Goal: Task Accomplishment & Management: Manage account settings

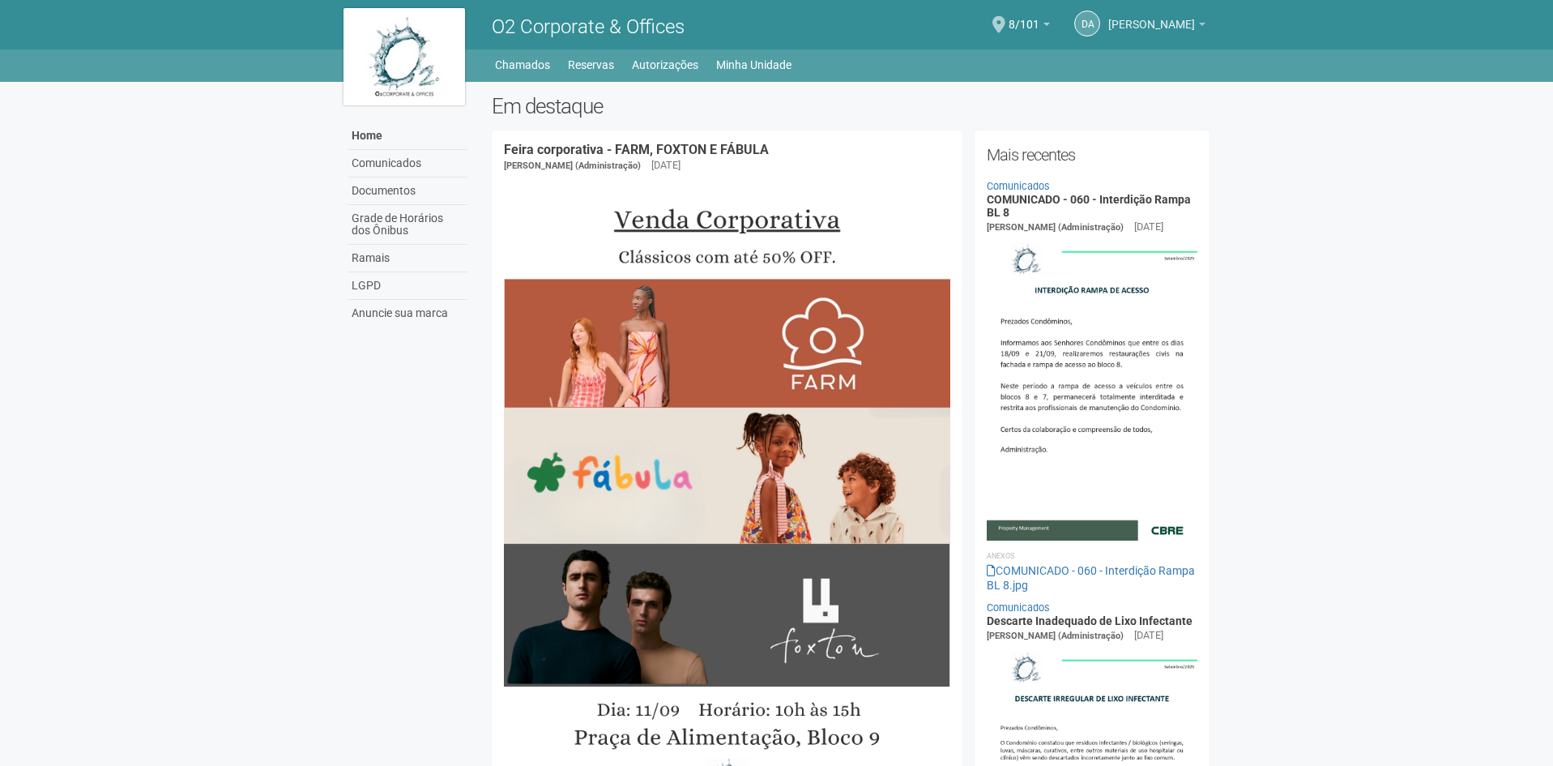
click at [1125, 23] on span "[PERSON_NAME]" at bounding box center [1151, 16] width 87 height 28
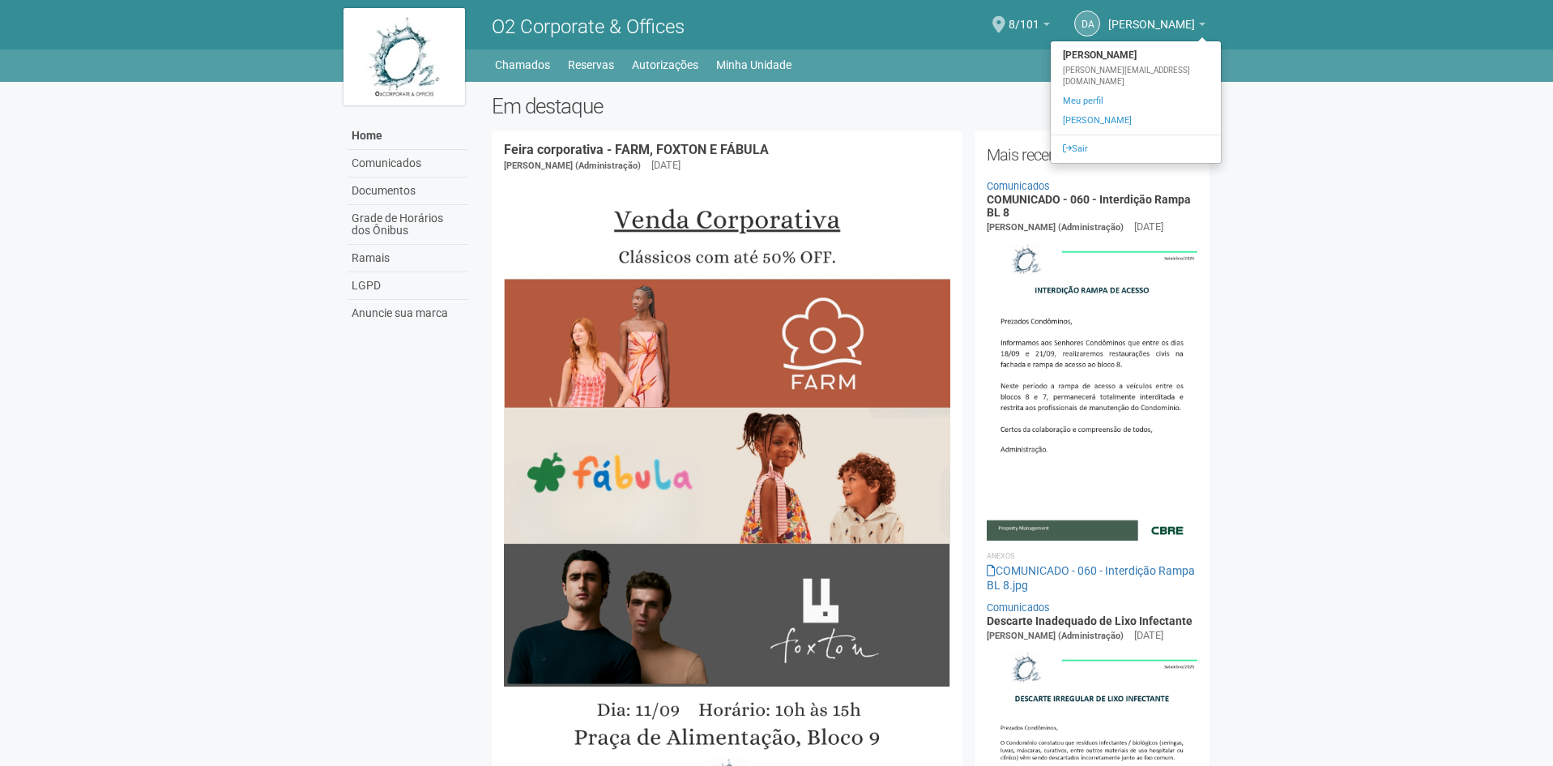
click at [1102, 122] on ul "[PERSON_NAME] [PERSON_NAME] [PERSON_NAME][EMAIL_ADDRESS][DOMAIN_NAME] Meu perfi…" at bounding box center [1136, 102] width 172 height 123
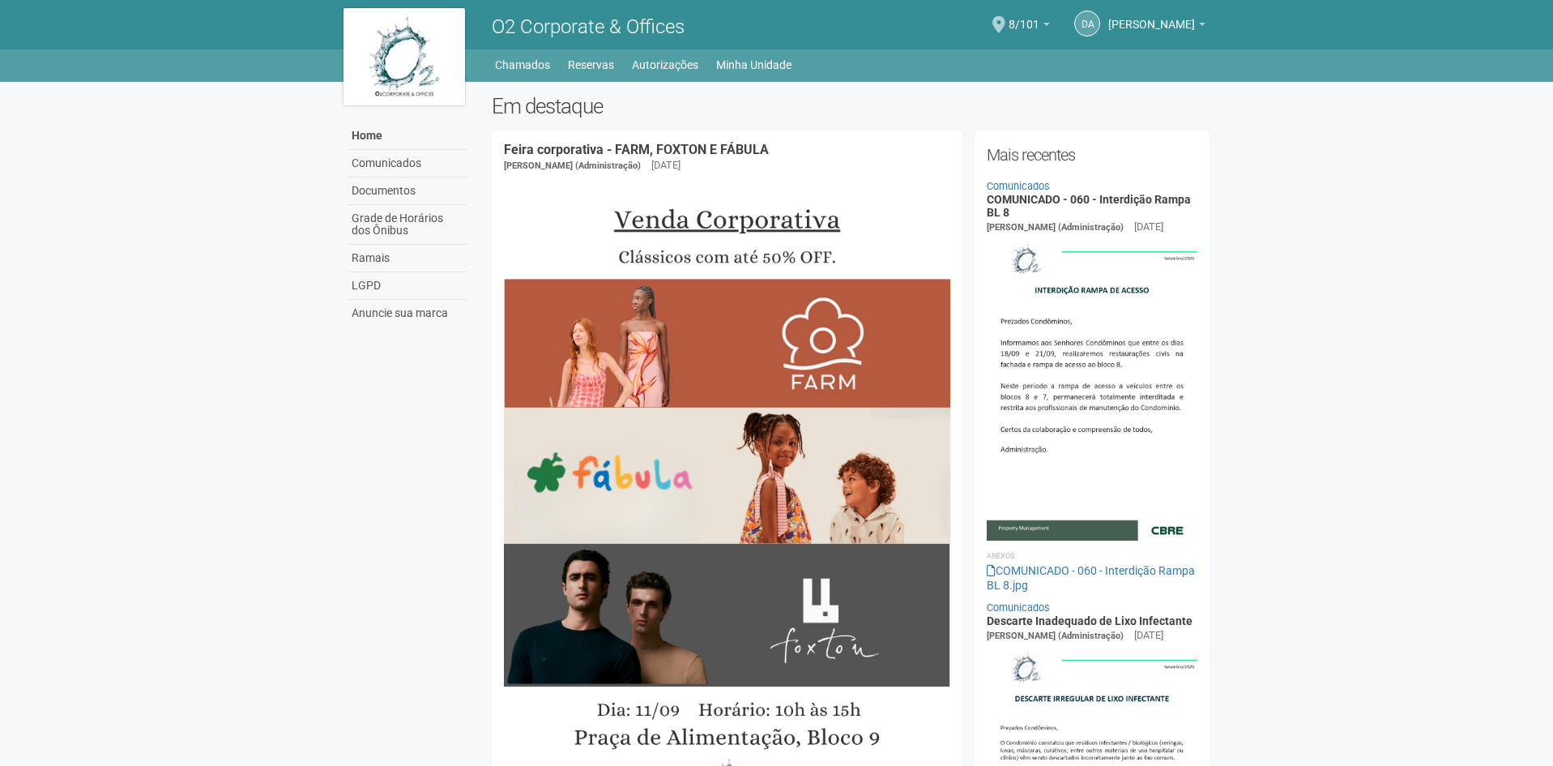
click at [1126, 32] on link "[PERSON_NAME]" at bounding box center [1156, 26] width 97 height 13
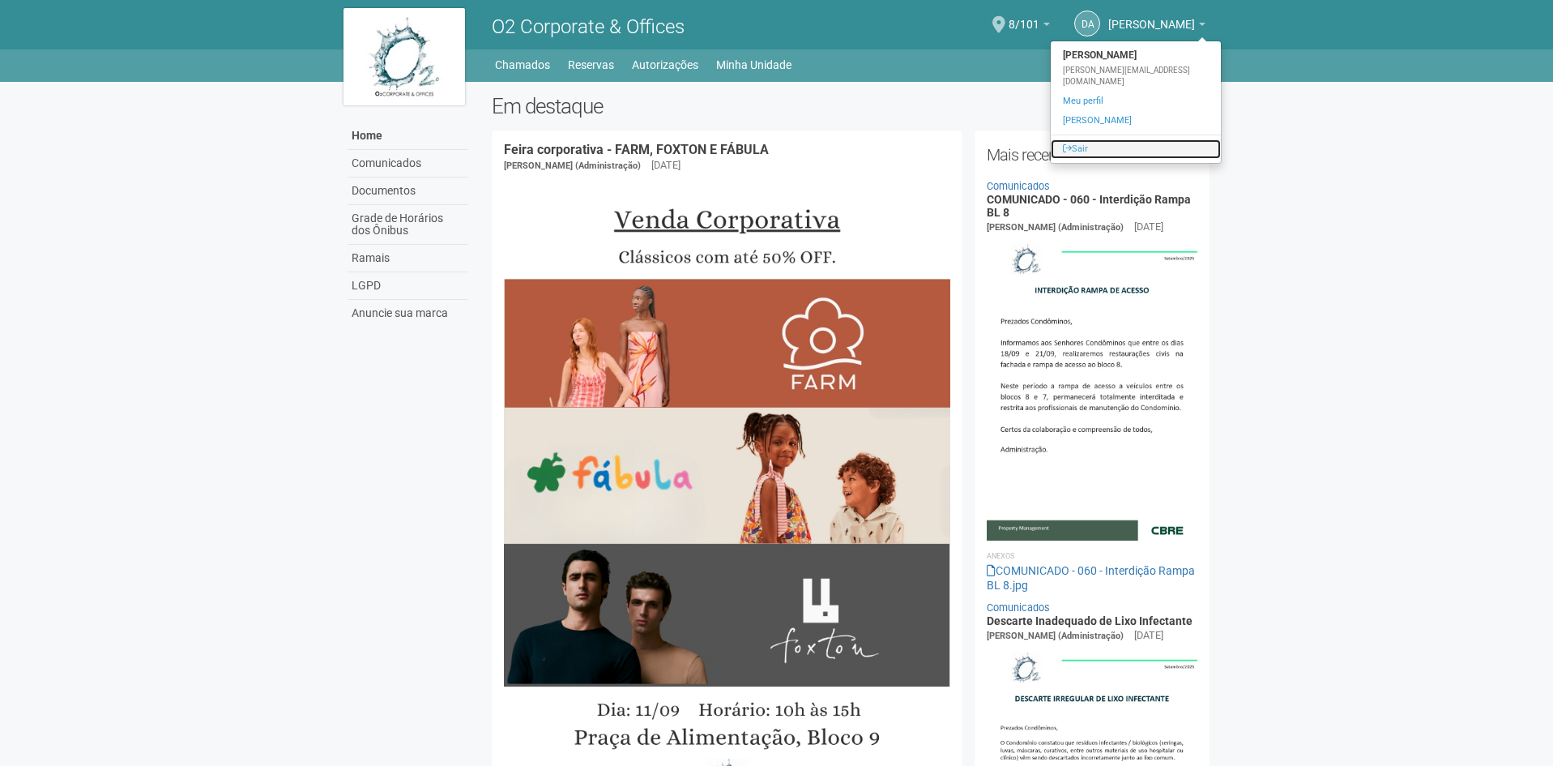
click at [1095, 139] on link "Sair" at bounding box center [1136, 148] width 170 height 19
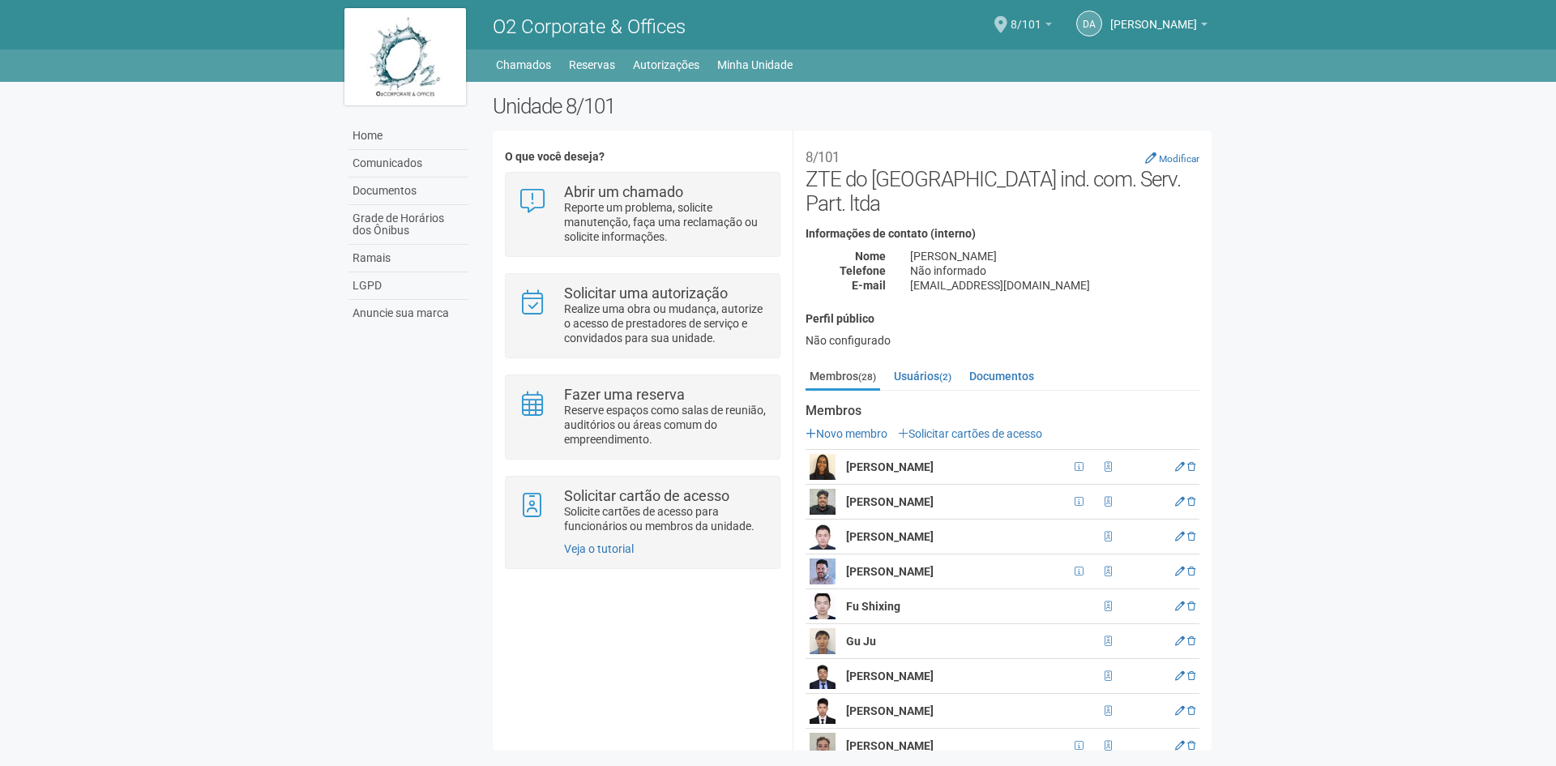
click at [1010, 19] on span "8/101" at bounding box center [1025, 16] width 31 height 28
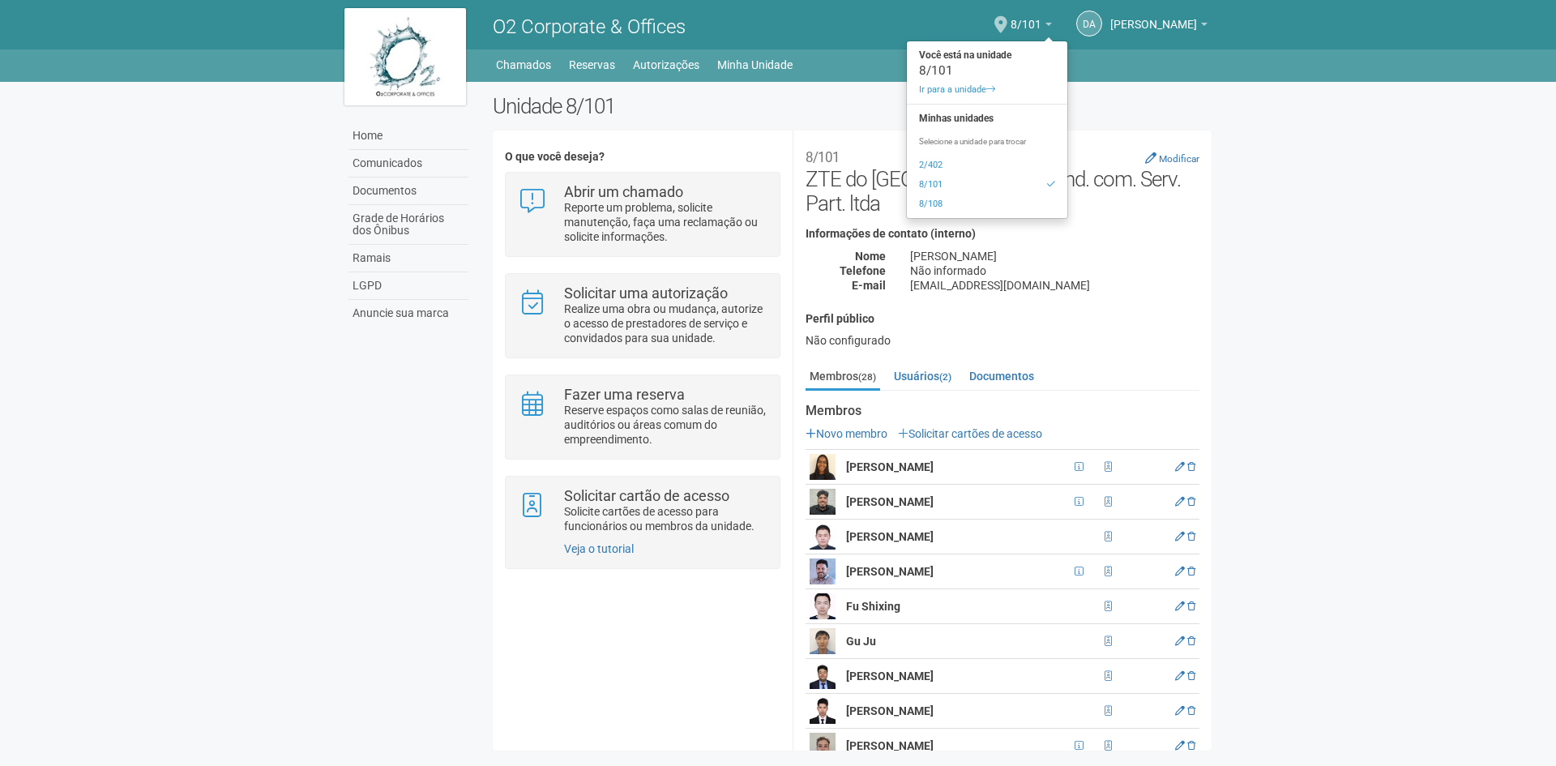
click at [1374, 244] on body "Aguarde... O2 Corporate & Offices DA [PERSON_NAME] [PERSON_NAME] [PERSON_NAME][…" at bounding box center [778, 383] width 1556 height 766
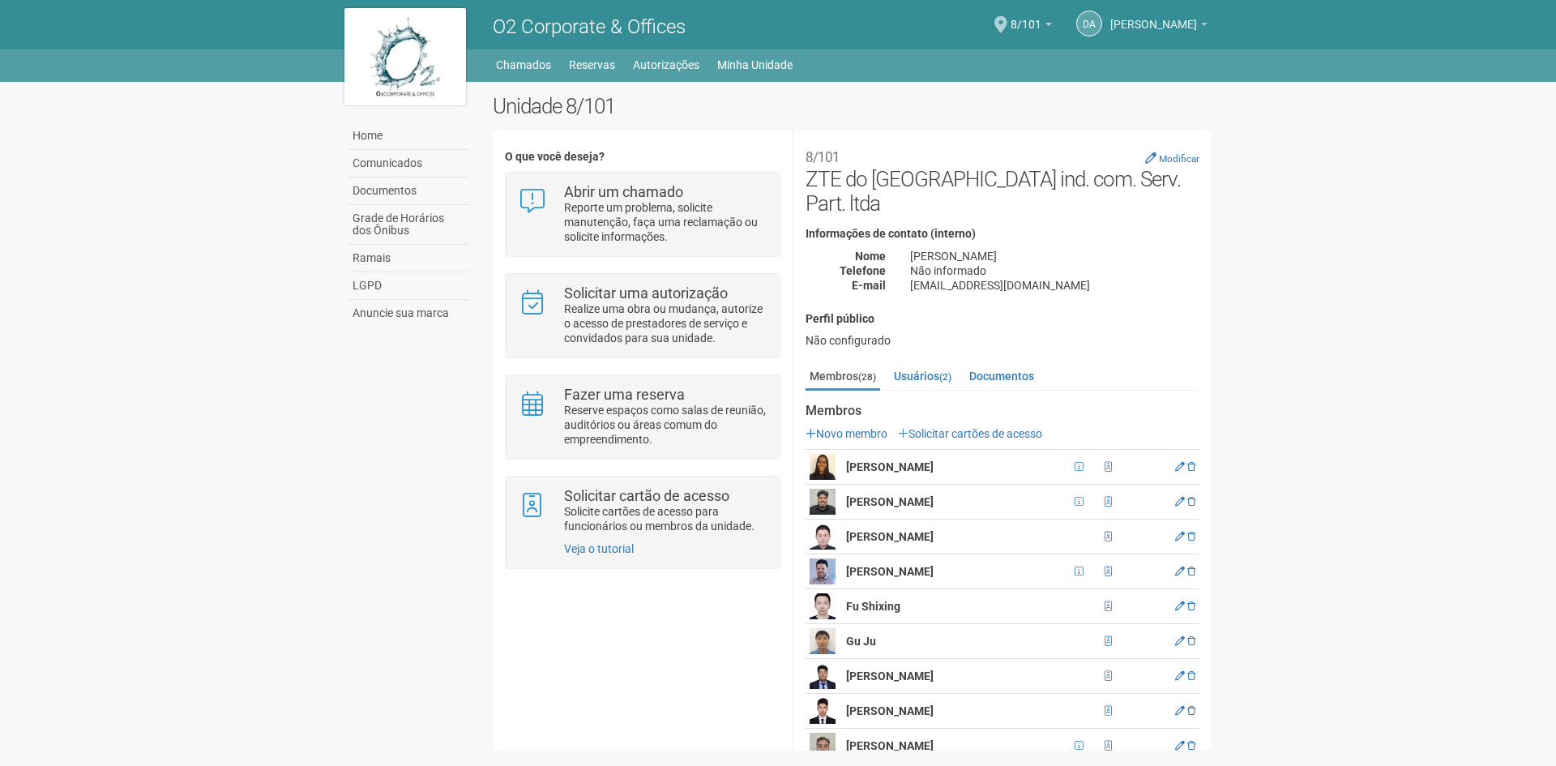
click at [1155, 23] on span "[PERSON_NAME]" at bounding box center [1153, 16] width 87 height 28
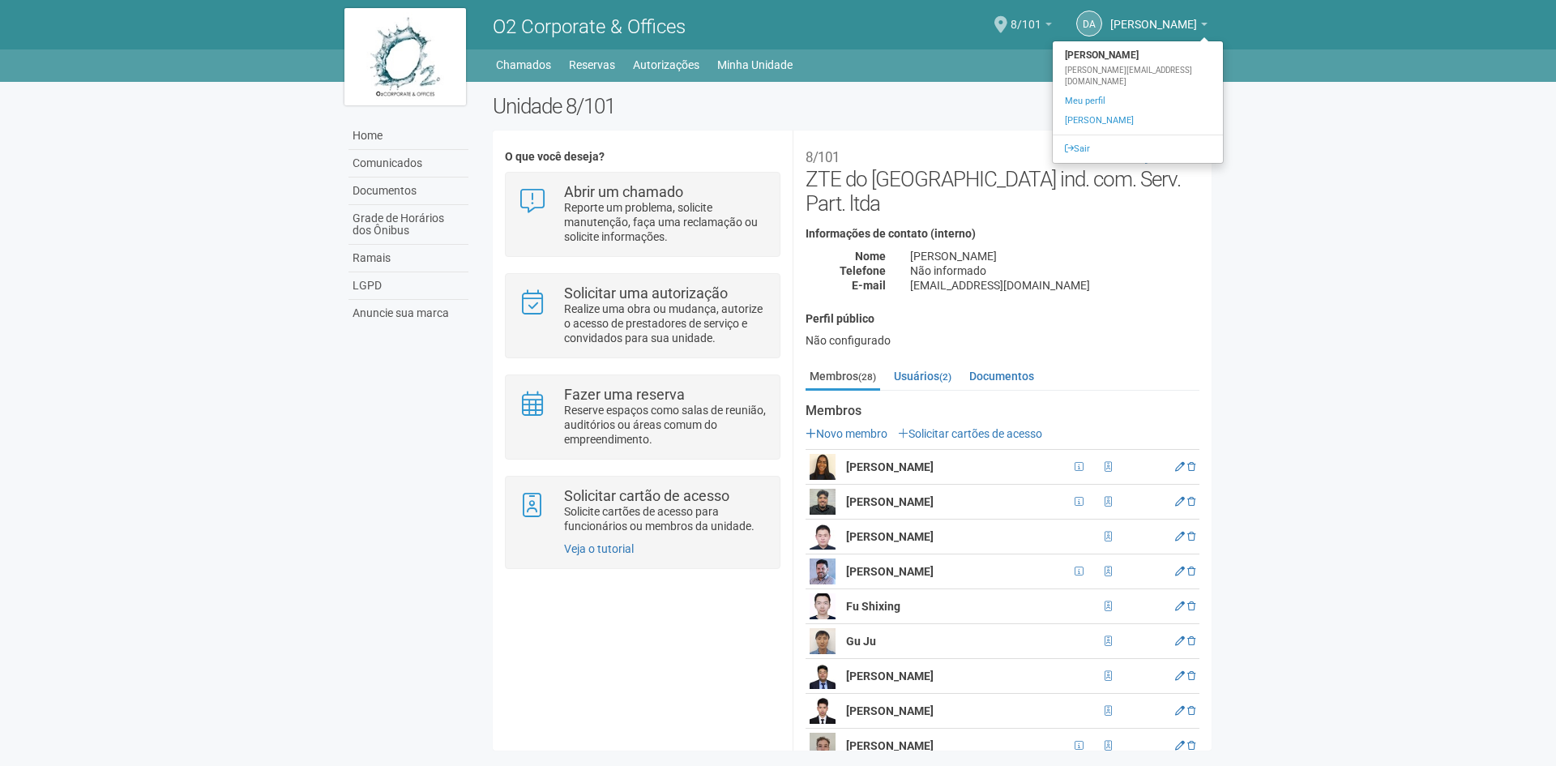
click at [1010, 28] on span "8/101" at bounding box center [1025, 16] width 31 height 28
